Goal: Task Accomplishment & Management: Complete application form

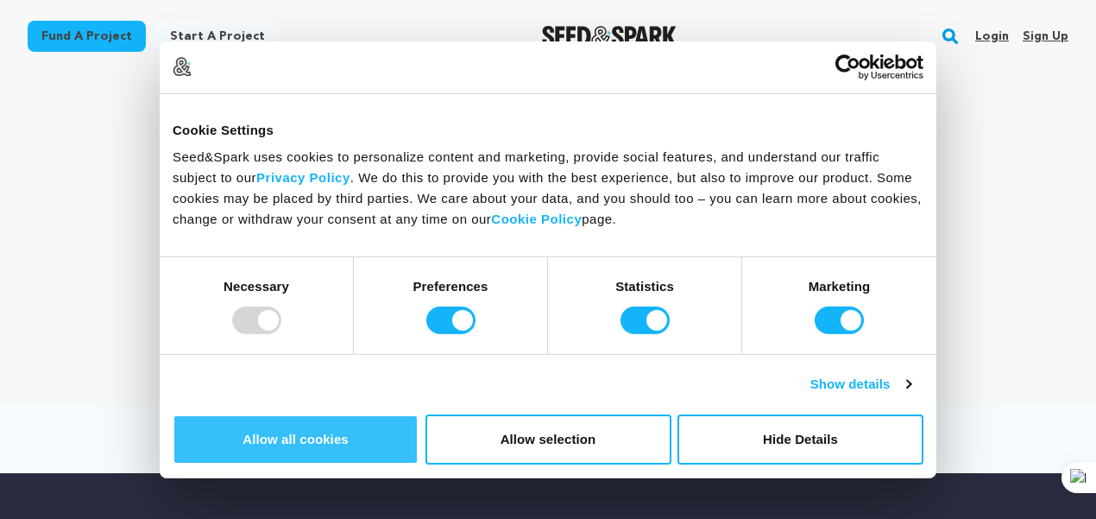
click at [419, 414] on button "Allow all cookies" at bounding box center [296, 439] width 246 height 50
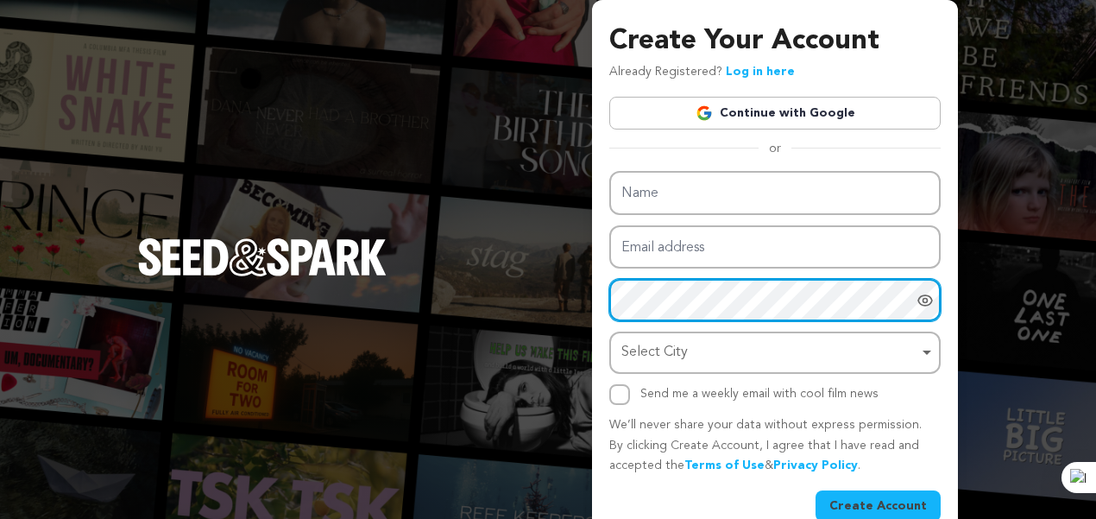
scroll to position [31, 0]
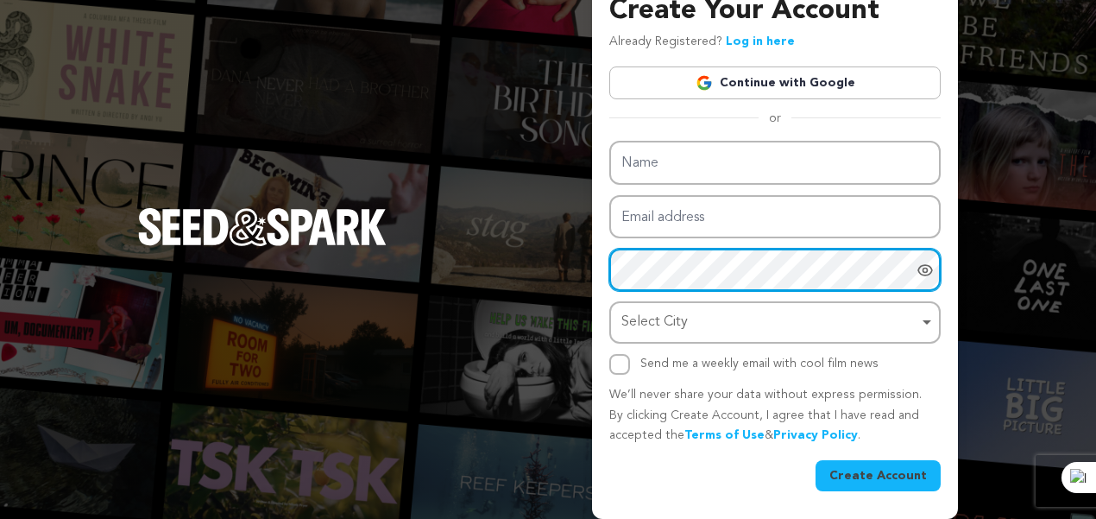
click at [620, 322] on div "Select City Remove item" at bounding box center [775, 322] width 314 height 32
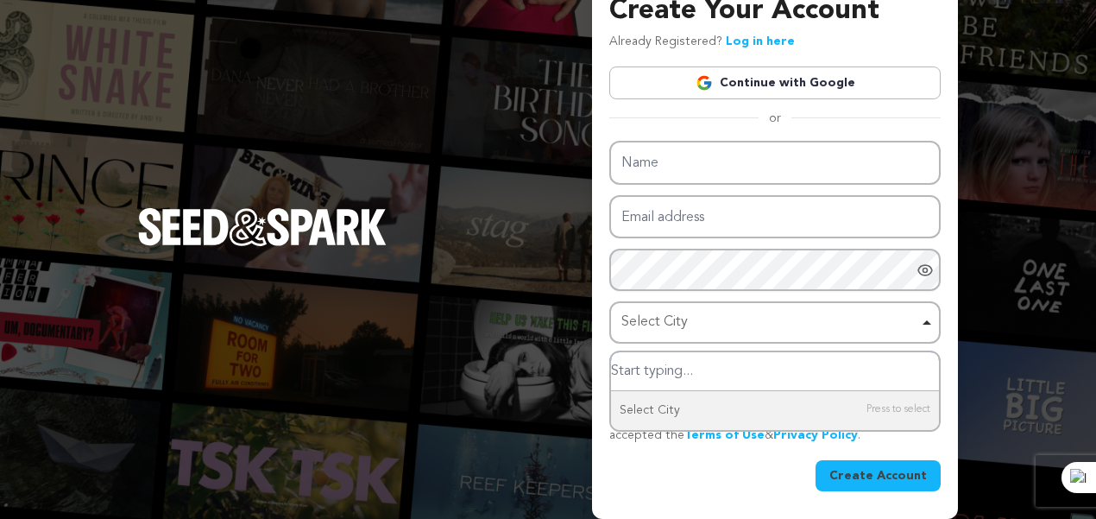
click at [620, 322] on div "Select City Remove item" at bounding box center [775, 322] width 314 height 32
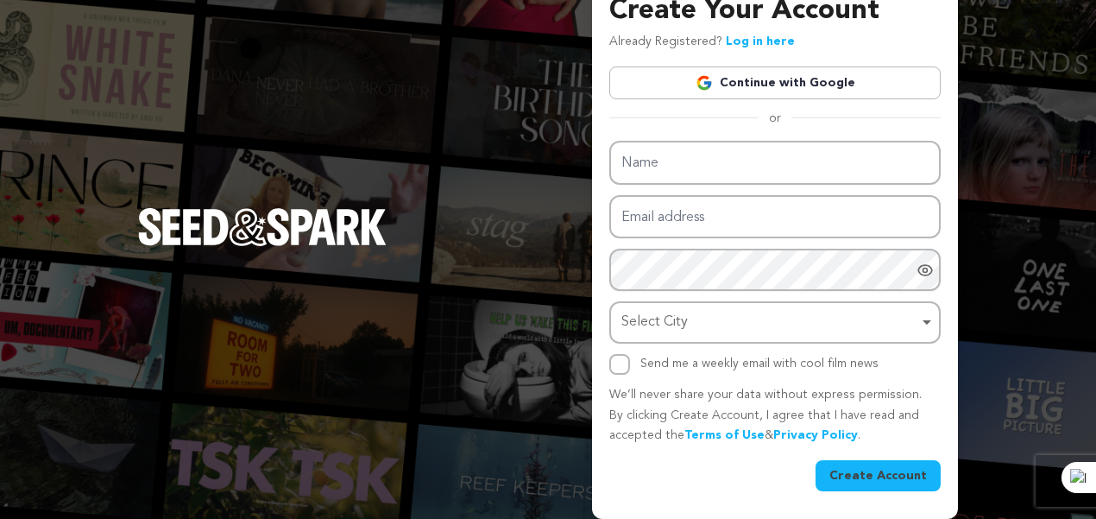
click at [564, 332] on div "Create Your Account Already Registered? Log in here Continue with Google or eyJ…" at bounding box center [548, 244] width 1096 height 549
click at [634, 372] on div "Send me a weekly email with cool film news" at bounding box center [774, 364] width 331 height 21
click at [620, 367] on input "Send me a weekly email with cool film news" at bounding box center [619, 364] width 21 height 21
checkbox input "false"
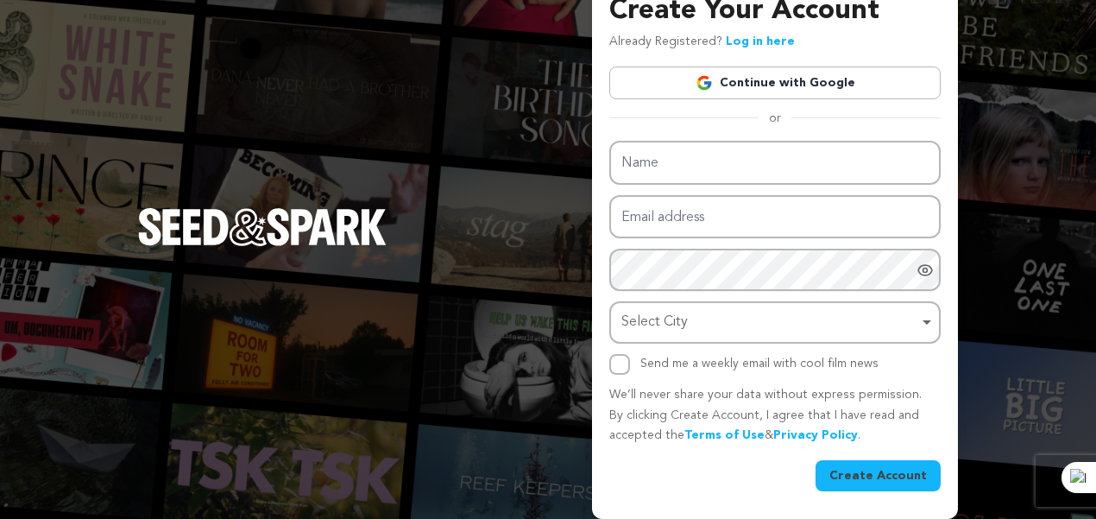
click at [620, 400] on p "We’ll never share your data without express permission. By clicking Create Acco…" at bounding box center [774, 415] width 331 height 61
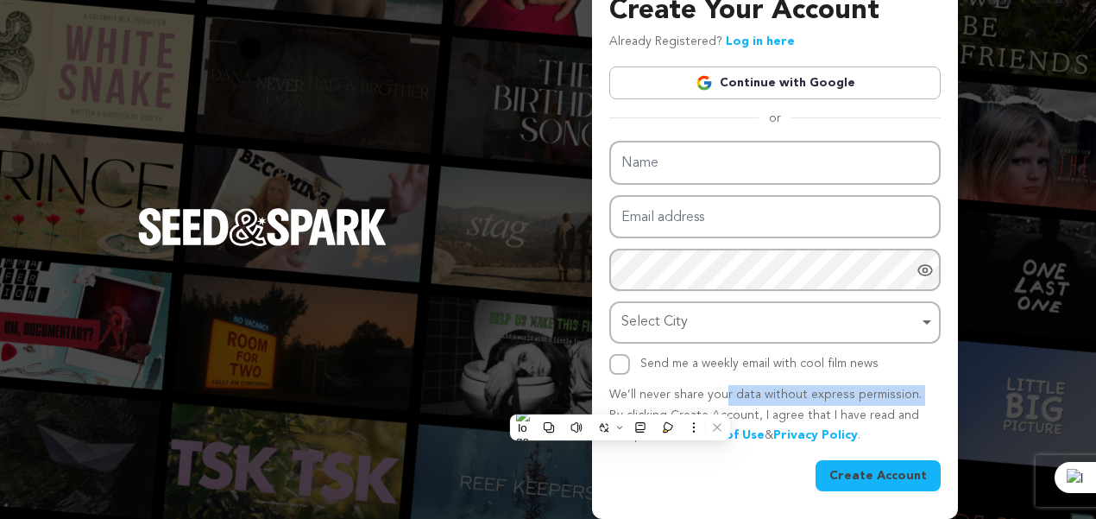
click at [620, 400] on p "We’ll never share your data without express permission. By clicking Create Acco…" at bounding box center [774, 415] width 331 height 61
click at [629, 394] on p "We’ll never share your data without express permission. By clicking Create Acco…" at bounding box center [774, 415] width 331 height 61
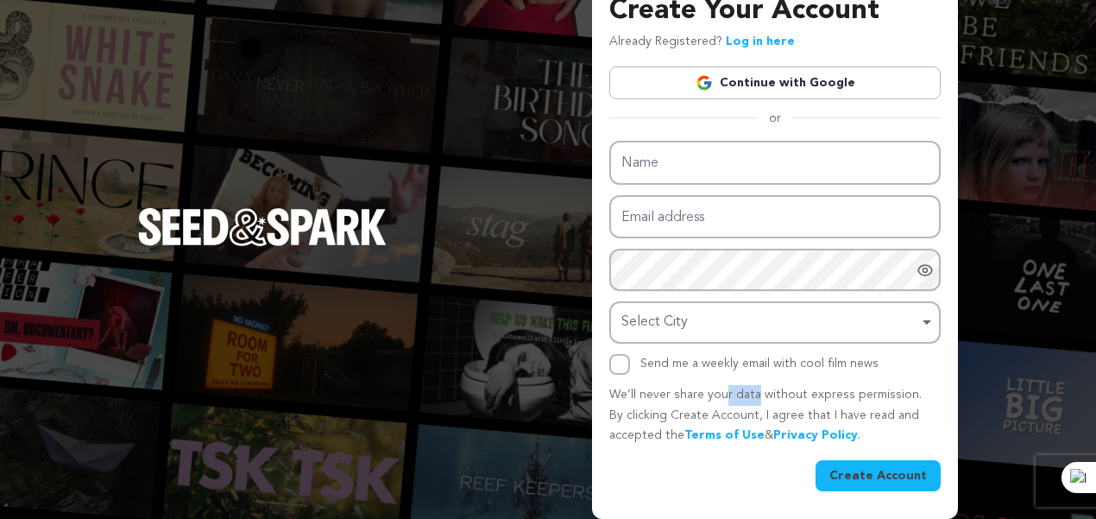
click at [629, 394] on p "We’ll never share your data without express permission. By clicking Create Acco…" at bounding box center [774, 415] width 331 height 61
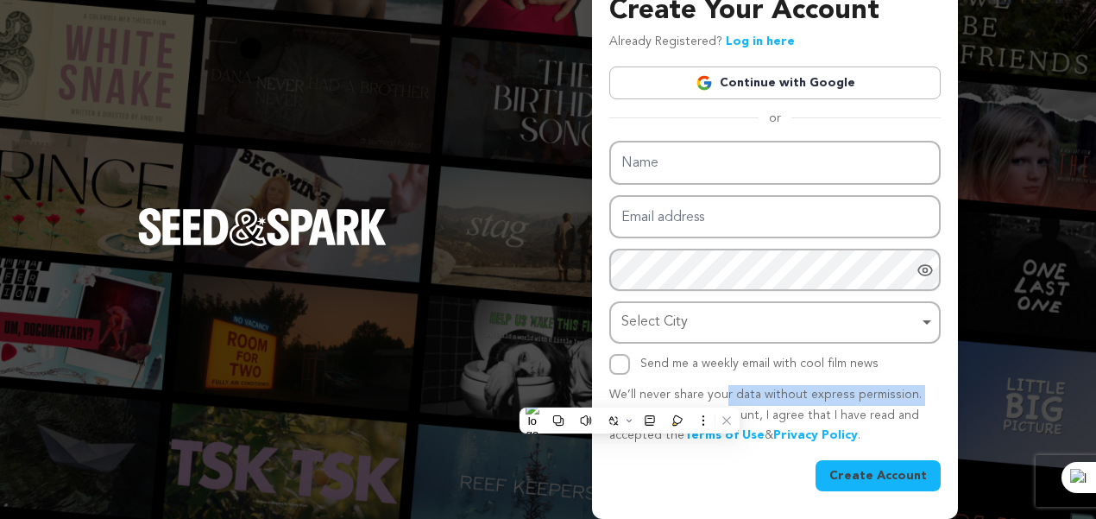
drag, startPoint x: 629, startPoint y: 394, endPoint x: 643, endPoint y: 388, distance: 15.1
click at [643, 388] on p "We’ll never share your data without express permission. By clicking Create Acco…" at bounding box center [774, 415] width 331 height 61
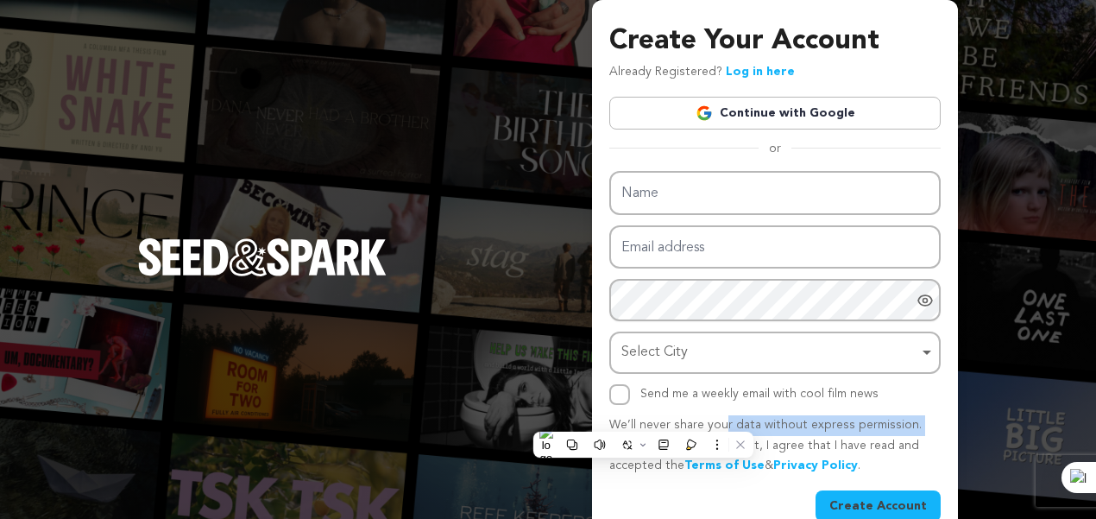
scroll to position [0, 0]
click at [363, 156] on div "Create Your Account Already Registered? Log in here Continue with Google or eyJ…" at bounding box center [548, 274] width 1096 height 549
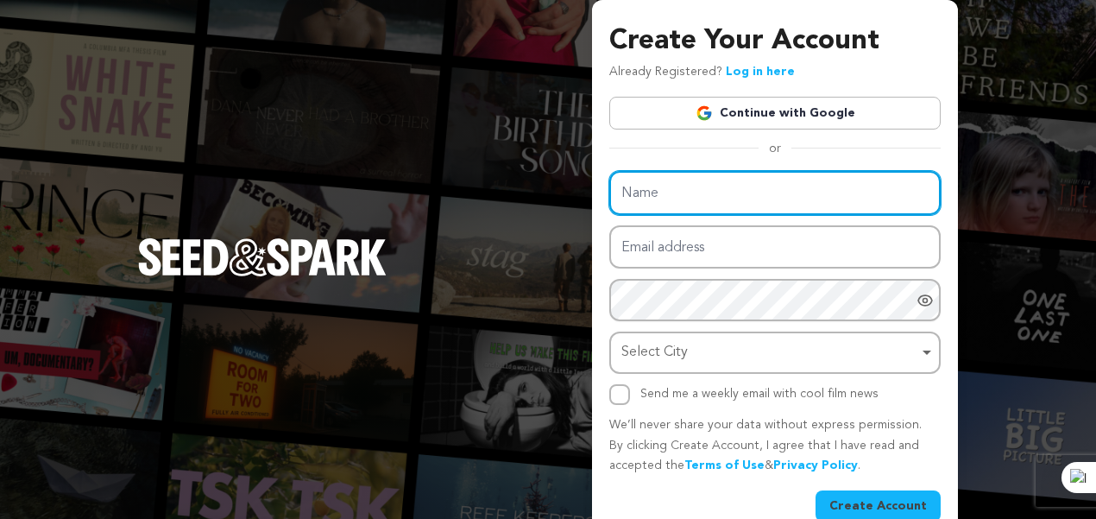
click at [645, 201] on input "Name" at bounding box center [774, 193] width 331 height 44
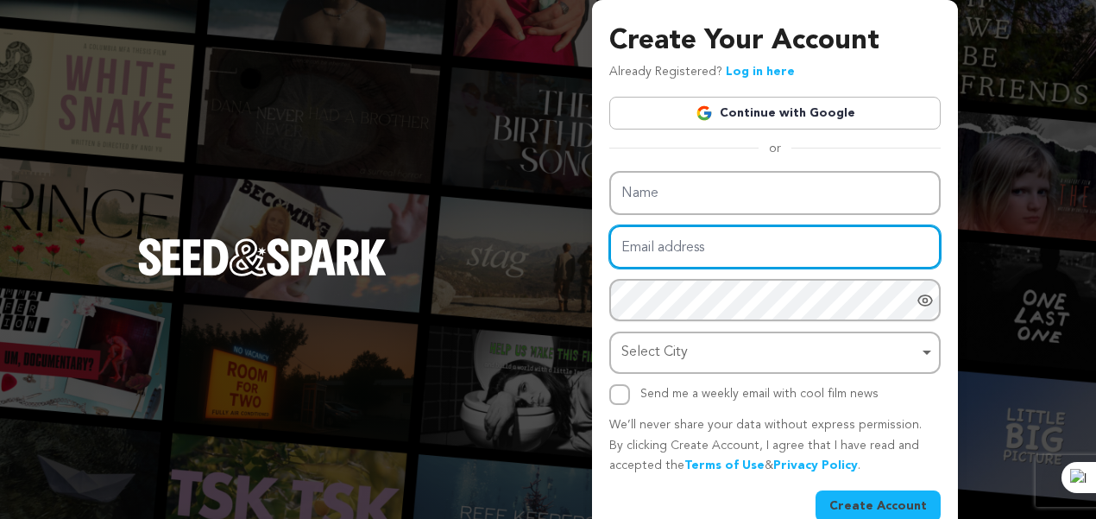
click at [646, 229] on input "Email address" at bounding box center [774, 247] width 331 height 44
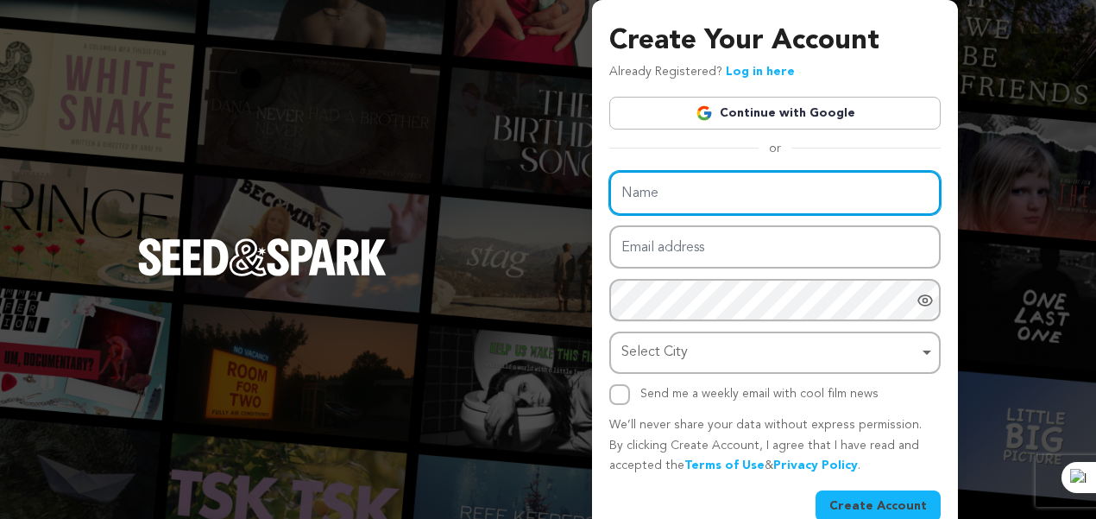
click at [652, 198] on input "Name" at bounding box center [774, 193] width 331 height 44
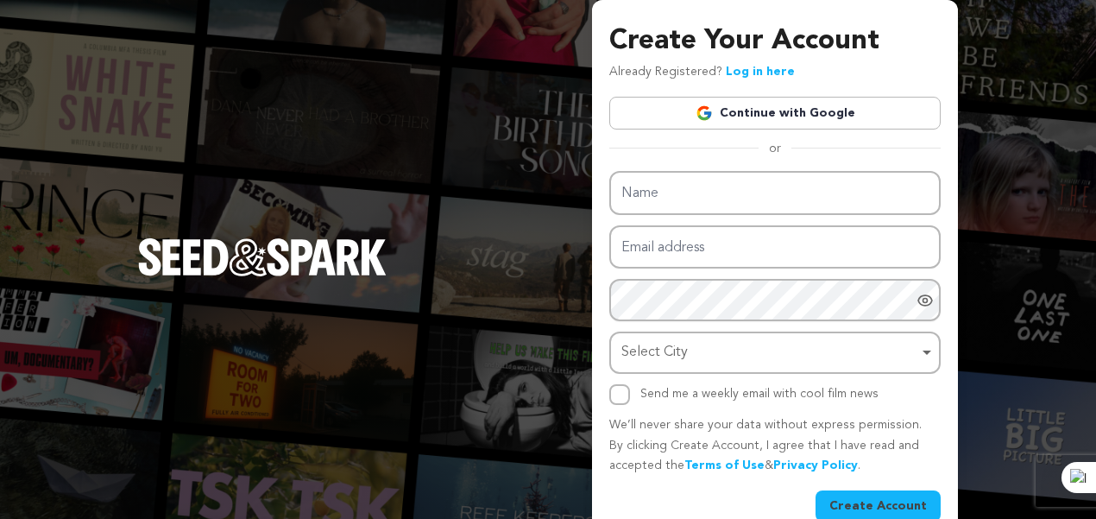
click at [665, 46] on h3 "Create Your Account" at bounding box center [774, 41] width 331 height 41
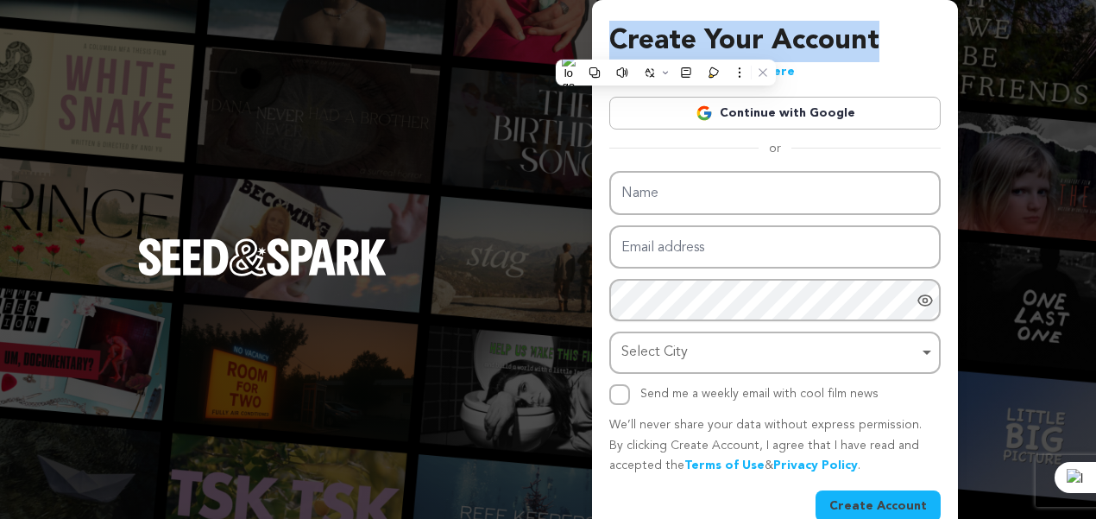
drag, startPoint x: 665, startPoint y: 46, endPoint x: 686, endPoint y: 42, distance: 21.0
click at [686, 42] on h3 "Create Your Account" at bounding box center [774, 41] width 331 height 41
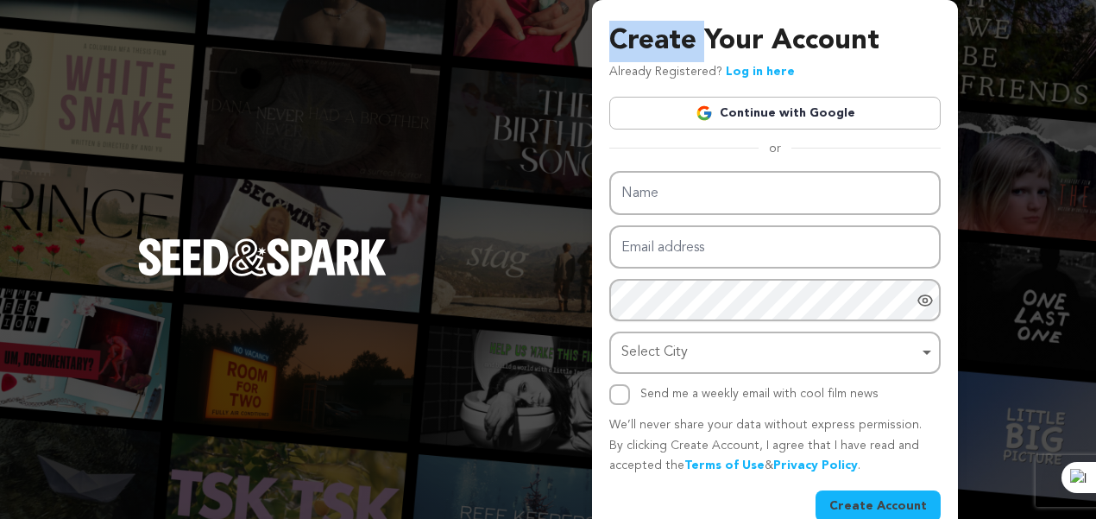
click at [686, 42] on h3 "Create Your Account" at bounding box center [774, 41] width 331 height 41
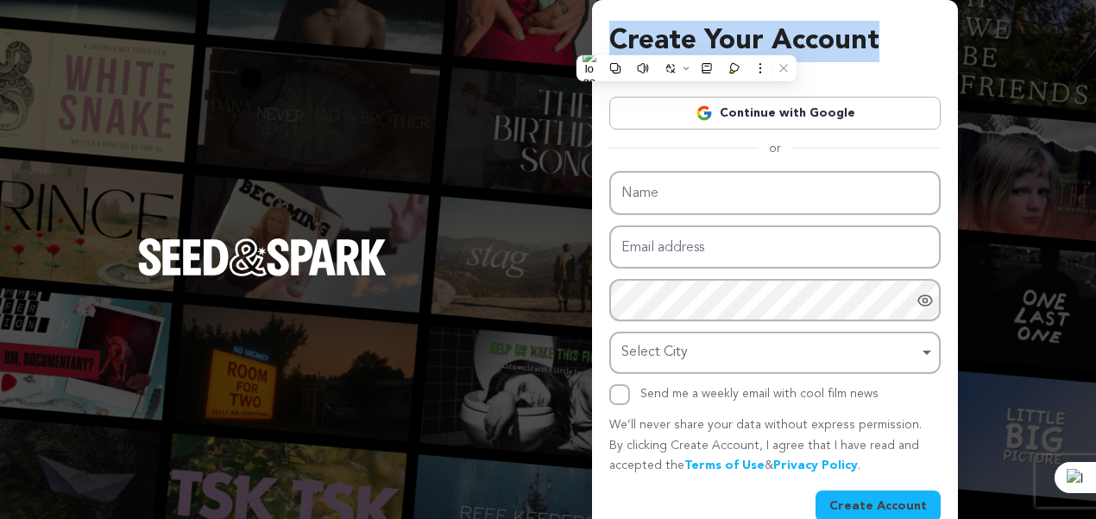
click at [686, 42] on h3 "Create Your Account" at bounding box center [774, 41] width 331 height 41
